Goal: Find specific page/section: Find specific page/section

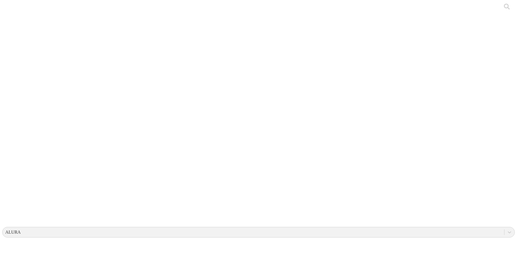
drag, startPoint x: 102, startPoint y: 68, endPoint x: 73, endPoint y: 69, distance: 29.0
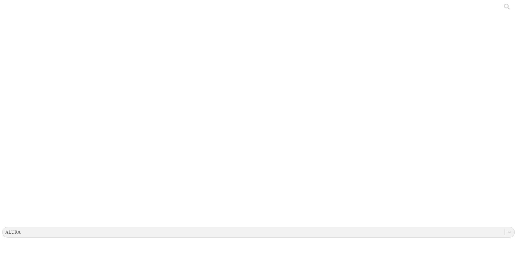
drag, startPoint x: 116, startPoint y: 73, endPoint x: 80, endPoint y: 70, distance: 36.2
copy div "AISLAMIENTOS"
